Goal: Task Accomplishment & Management: Manage account settings

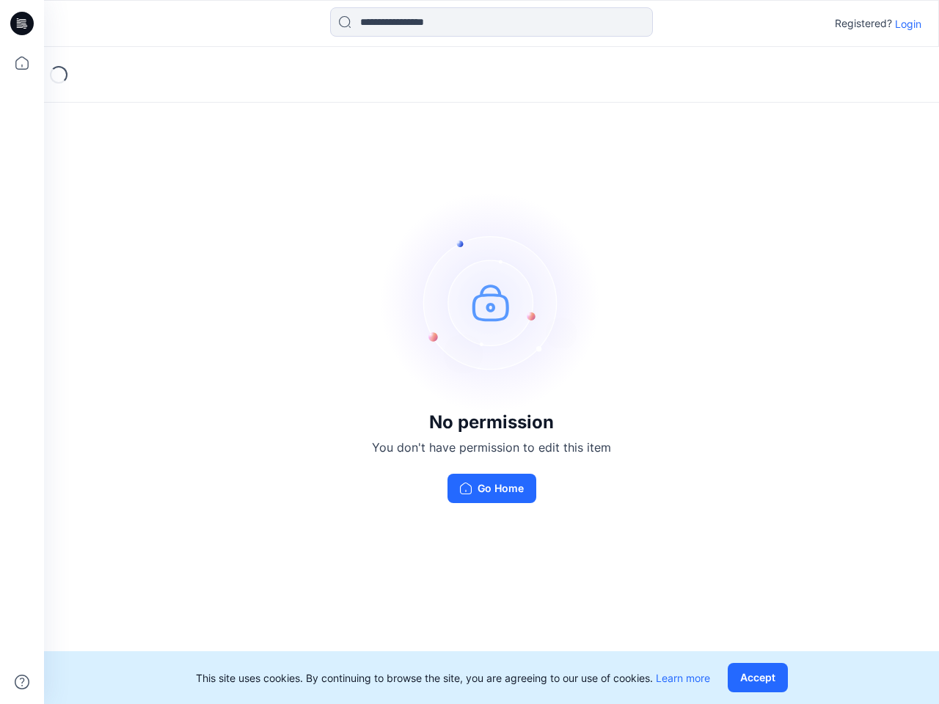
click at [470, 352] on img at bounding box center [491, 302] width 220 height 220
click at [23, 23] on icon at bounding box center [24, 23] width 6 height 1
click at [22, 63] on icon at bounding box center [22, 63] width 32 height 32
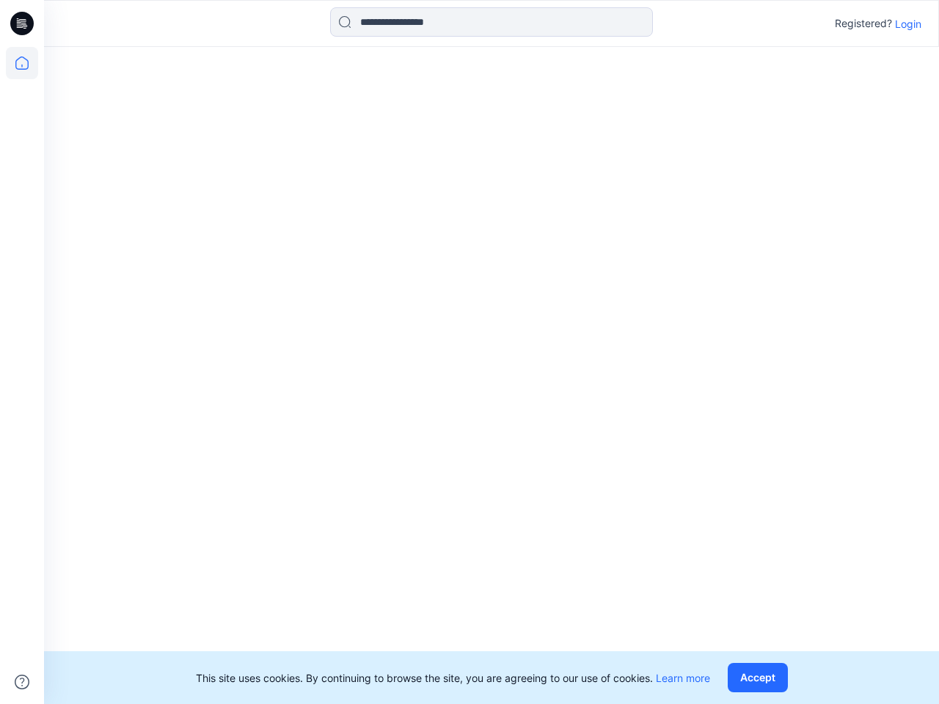
click at [22, 682] on icon at bounding box center [22, 682] width 15 height 15
click at [492, 22] on input at bounding box center [491, 21] width 323 height 29
click at [908, 23] on p "Login" at bounding box center [908, 23] width 26 height 15
click at [761, 678] on button "Accept" at bounding box center [758, 677] width 60 height 29
